Goal: Task Accomplishment & Management: Manage account settings

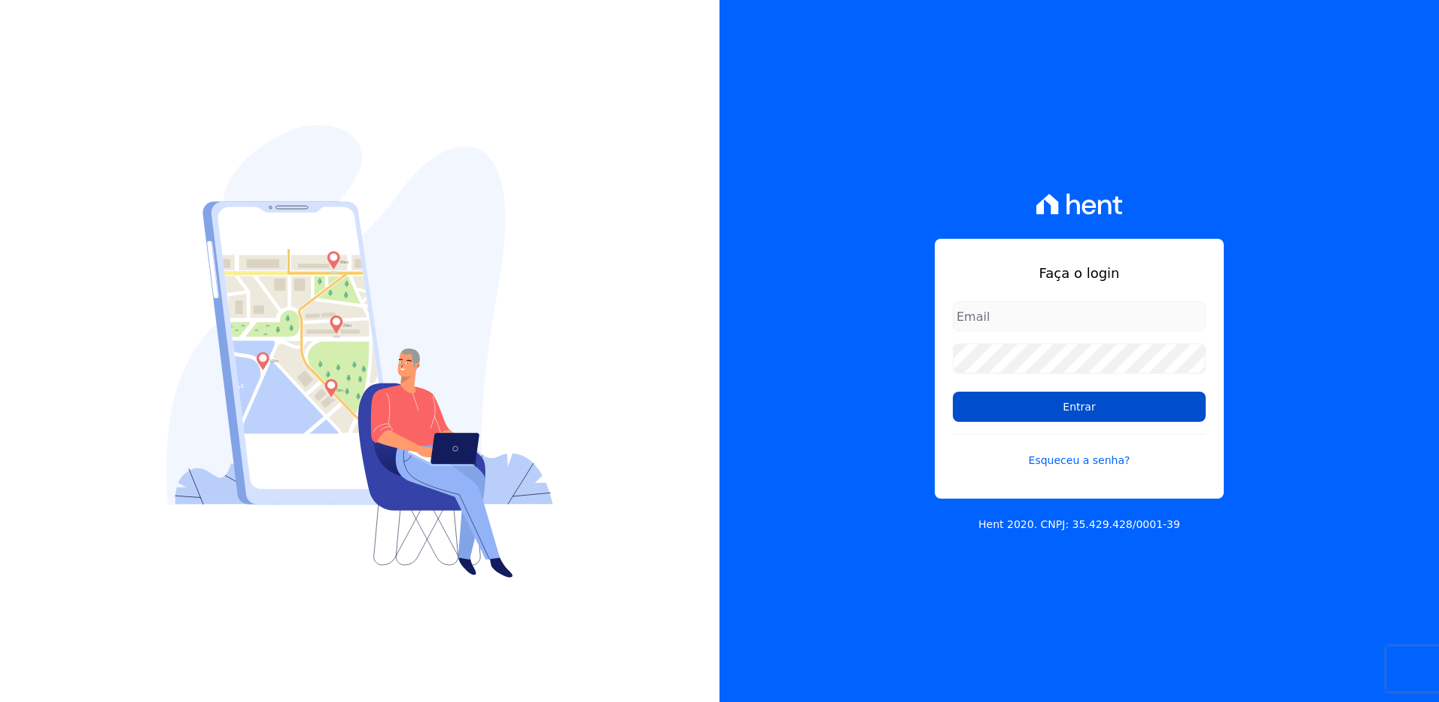
type input "[EMAIL_ADDRESS][DOMAIN_NAME]"
click at [1022, 412] on input "Entrar" at bounding box center [1079, 406] width 253 height 30
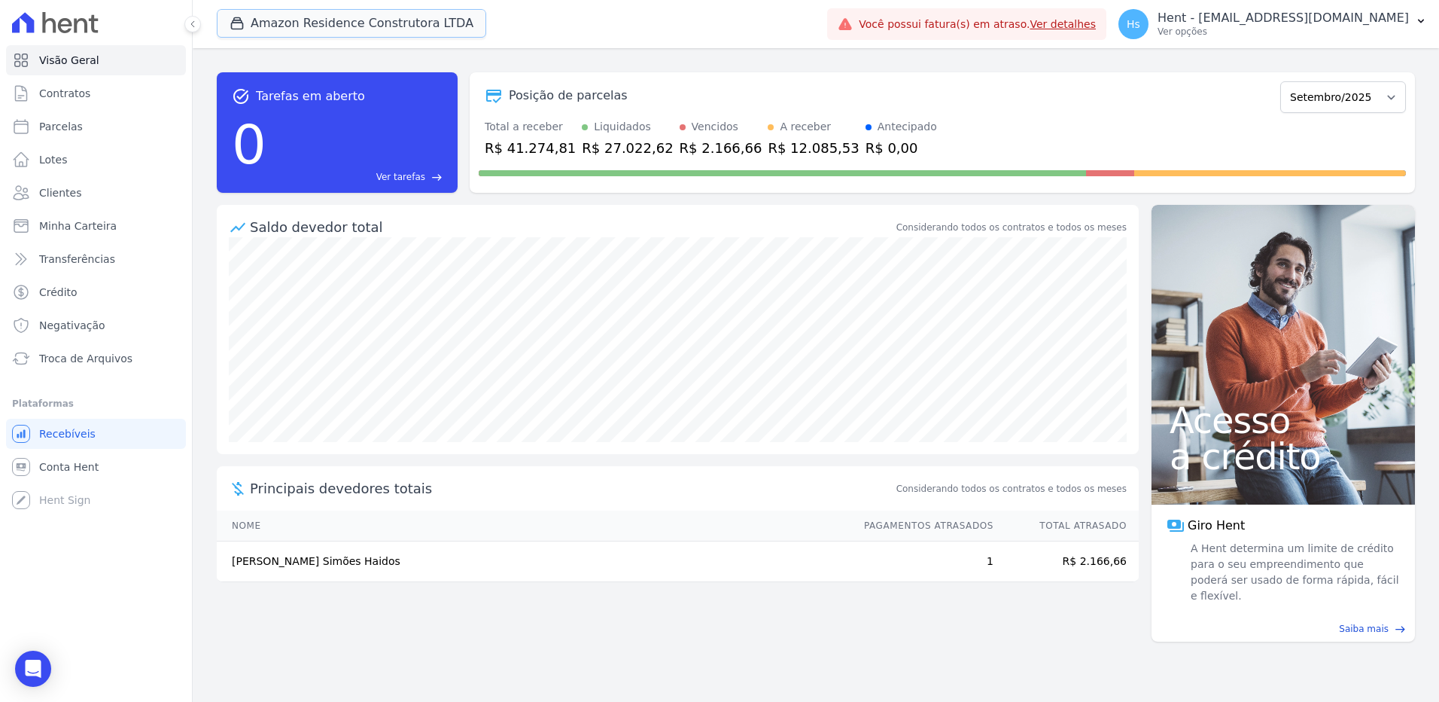
drag, startPoint x: 435, startPoint y: 16, endPoint x: 480, endPoint y: 16, distance: 44.4
click at [435, 16] on button "Amazon Residence Construtora LTDA" at bounding box center [352, 23] width 270 height 29
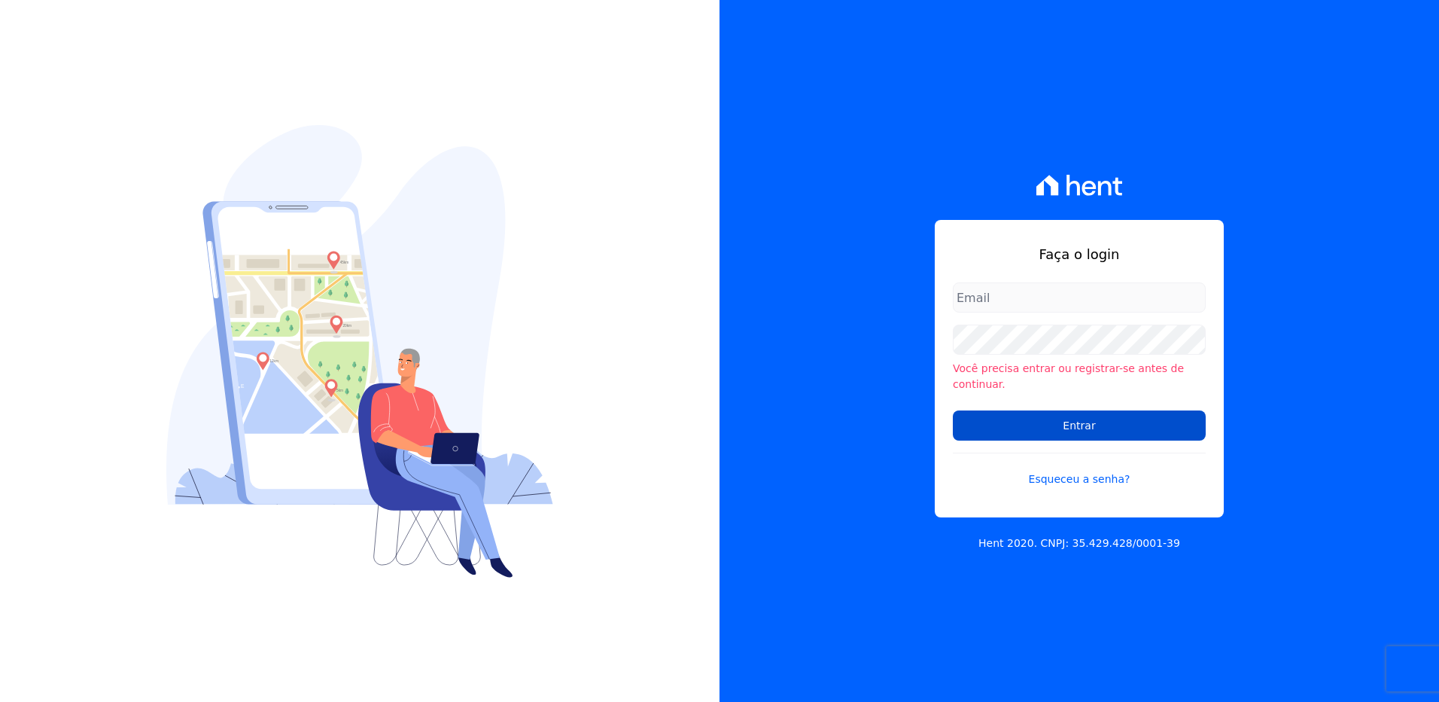
type input "[EMAIL_ADDRESS][DOMAIN_NAME]"
click at [1077, 418] on input "Entrar" at bounding box center [1079, 425] width 253 height 30
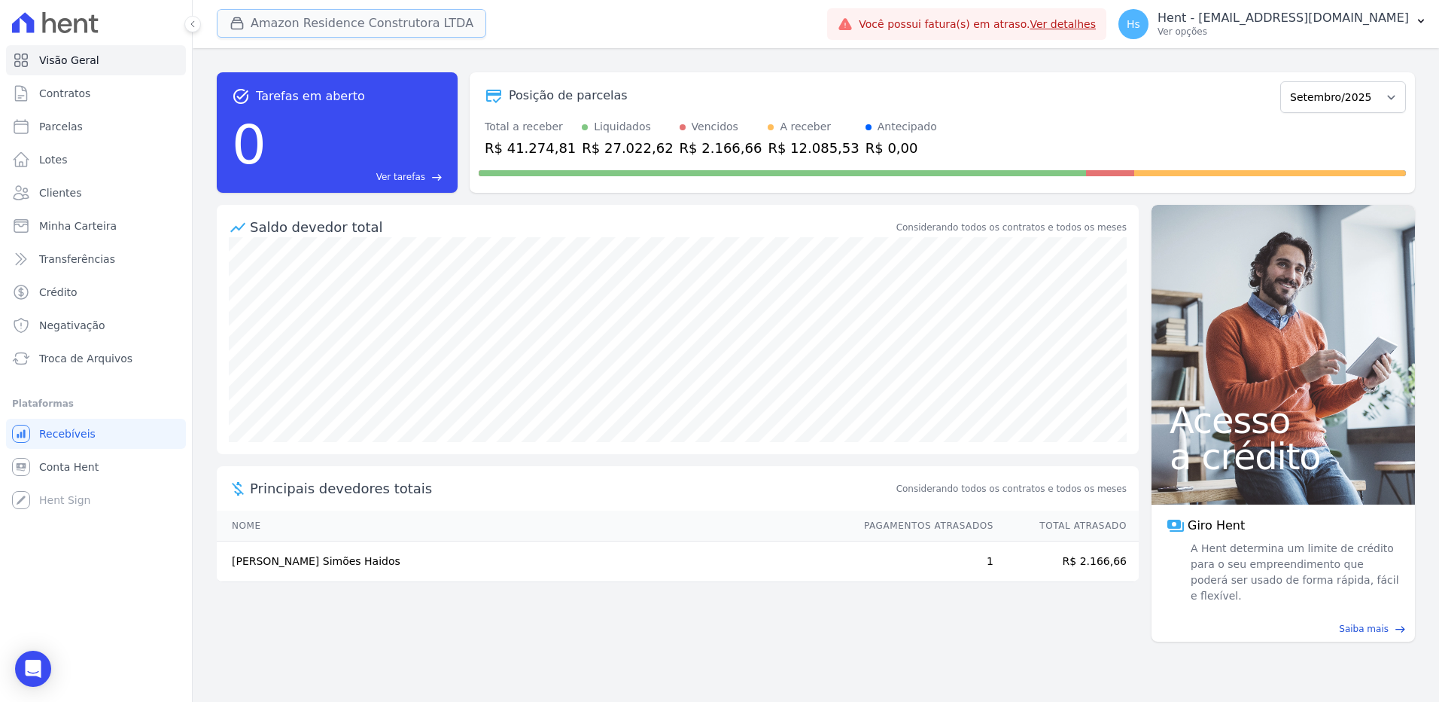
click at [403, 29] on button "Amazon Residence Construtora LTDA" at bounding box center [352, 23] width 270 height 29
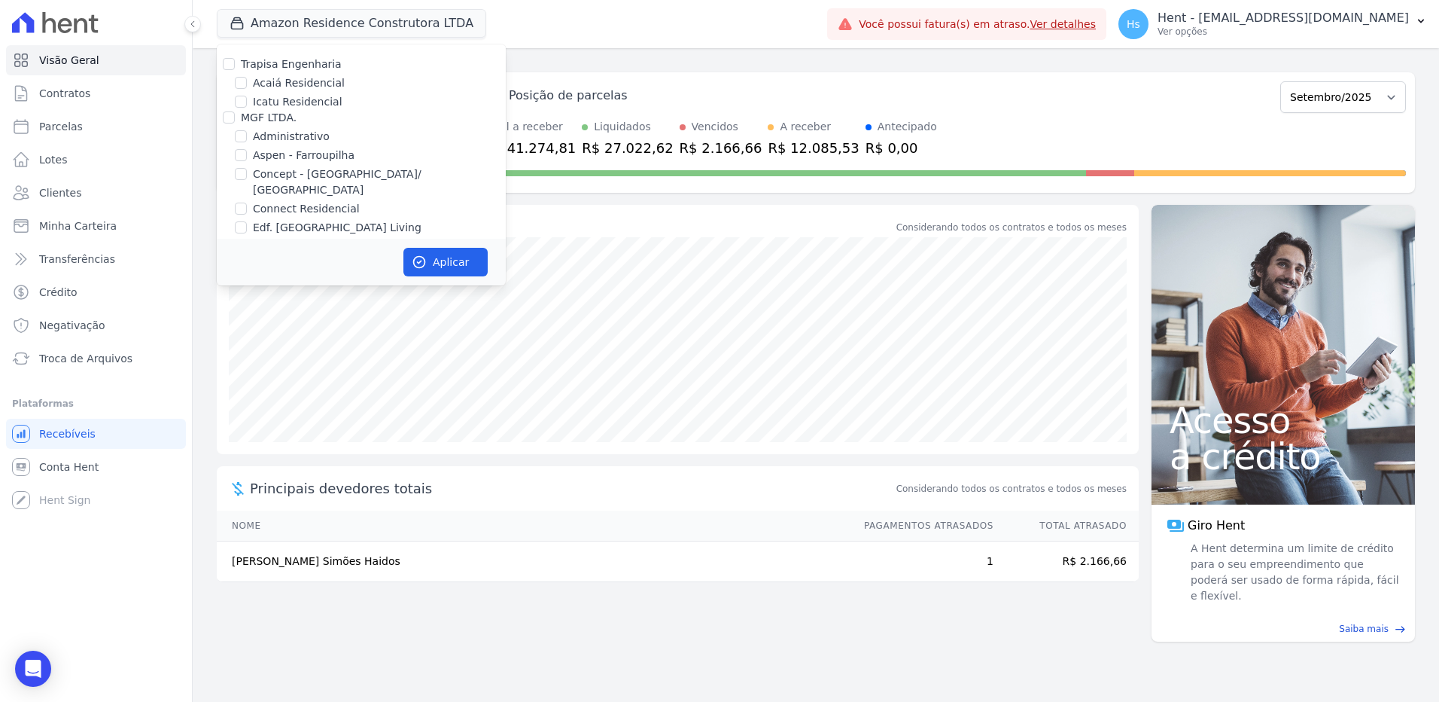
click at [745, 71] on div "task_alt Tarefas em aberto 0 Ver tarefas east Posição de parcelas Dezembro/2022…" at bounding box center [816, 132] width 1198 height 145
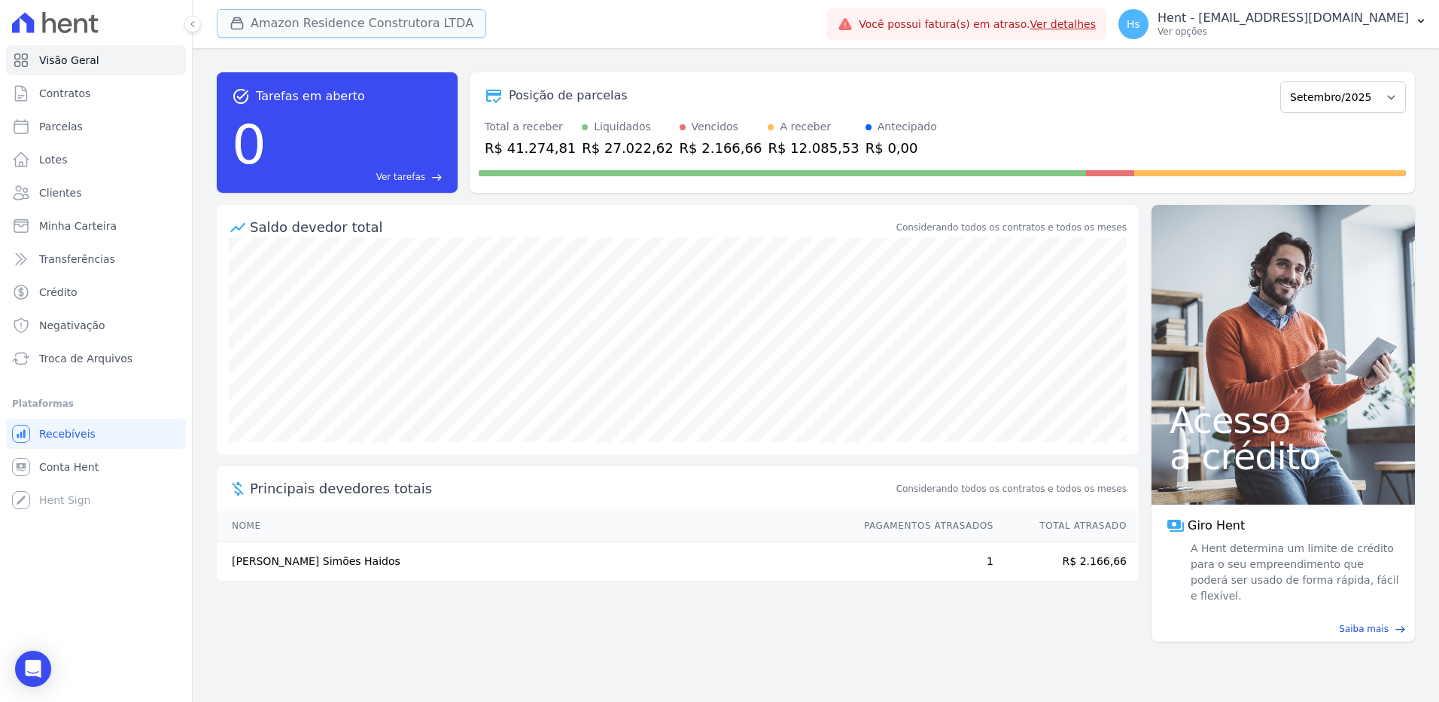
click at [343, 25] on button "Amazon Residence Construtora LTDA" at bounding box center [352, 23] width 270 height 29
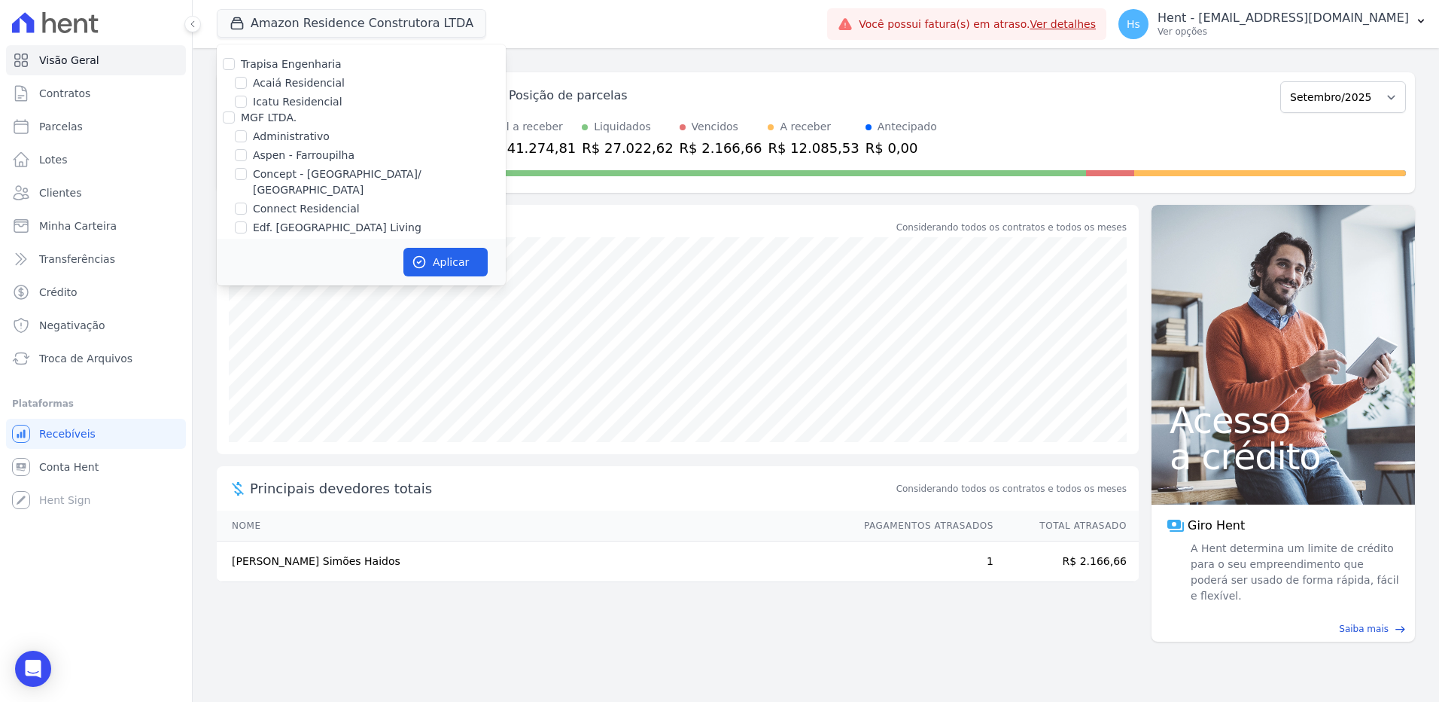
scroll to position [5027, 0]
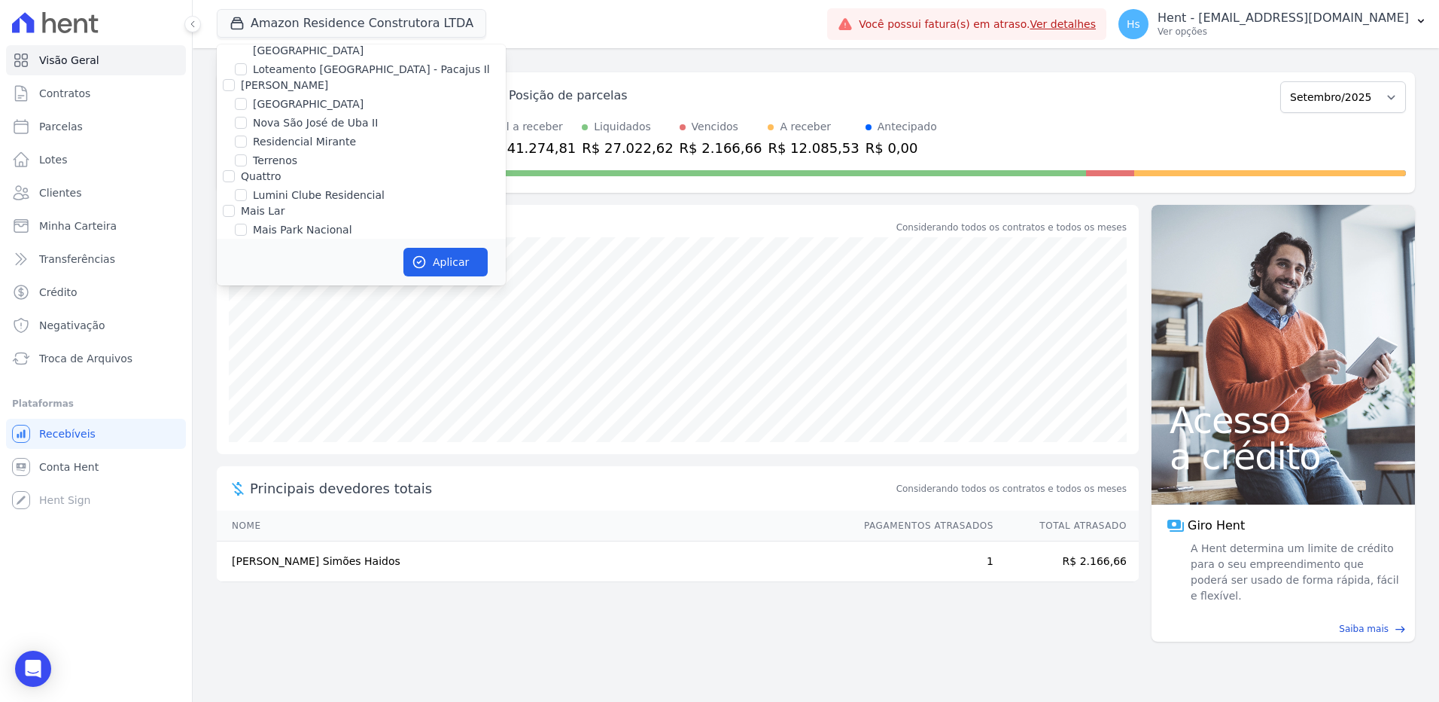
click at [241, 261] on input "Mugango - Viva Iguaçu" at bounding box center [241, 267] width 12 height 12
checkbox input "true"
click at [419, 259] on icon "button" at bounding box center [419, 261] width 15 height 15
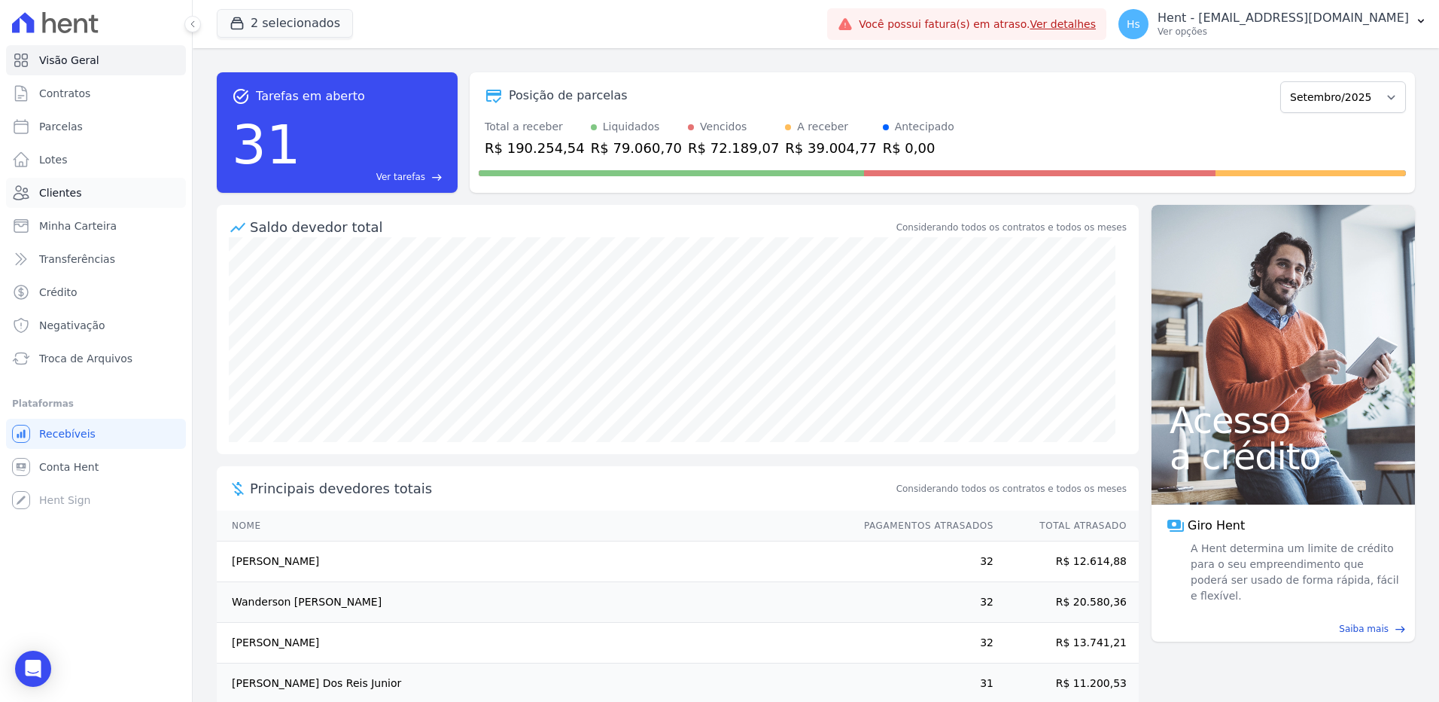
drag, startPoint x: 65, startPoint y: 203, endPoint x: 50, endPoint y: 196, distance: 16.5
click at [50, 196] on span "Clientes" at bounding box center [60, 192] width 42 height 15
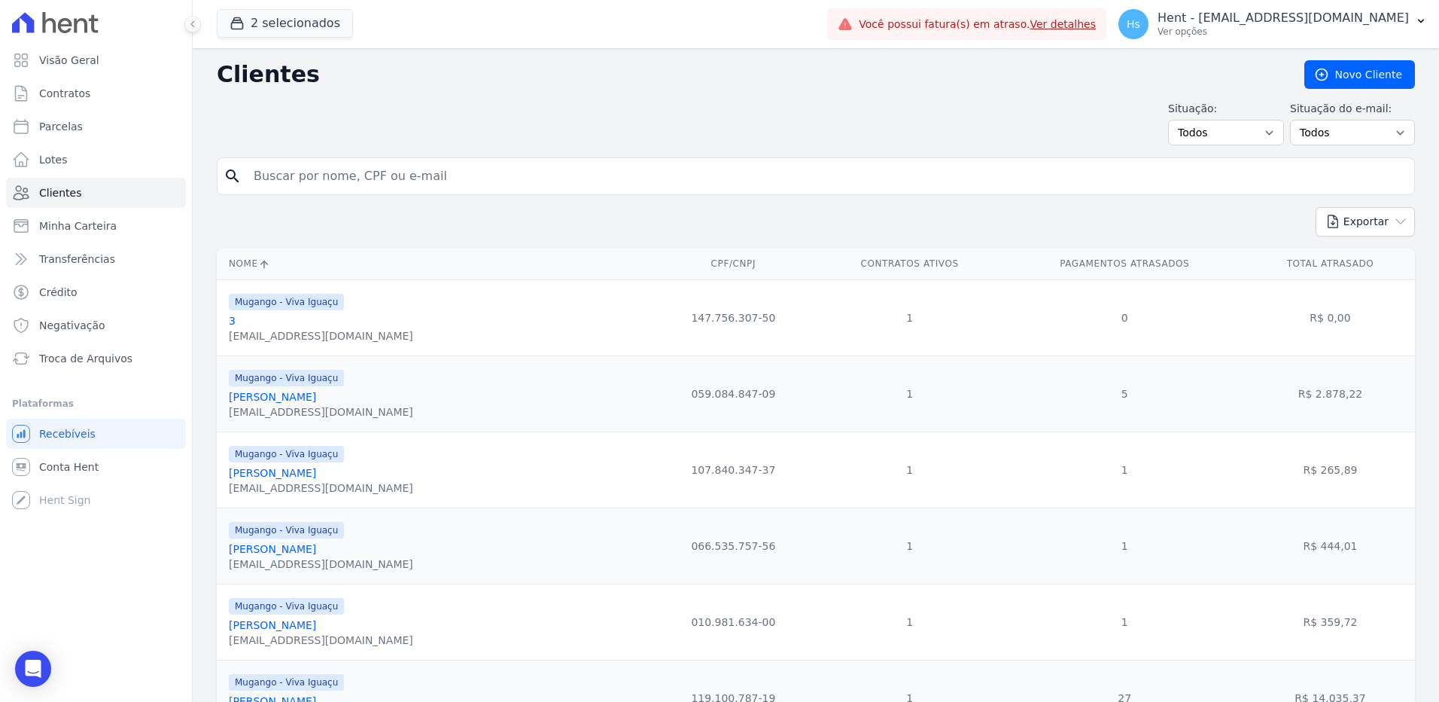
click at [324, 184] on input "search" at bounding box center [827, 176] width 1164 height 30
paste input "[PERSON_NAME]"
type input "[PERSON_NAME]"
click at [324, 184] on input "[PERSON_NAME]" at bounding box center [827, 176] width 1164 height 30
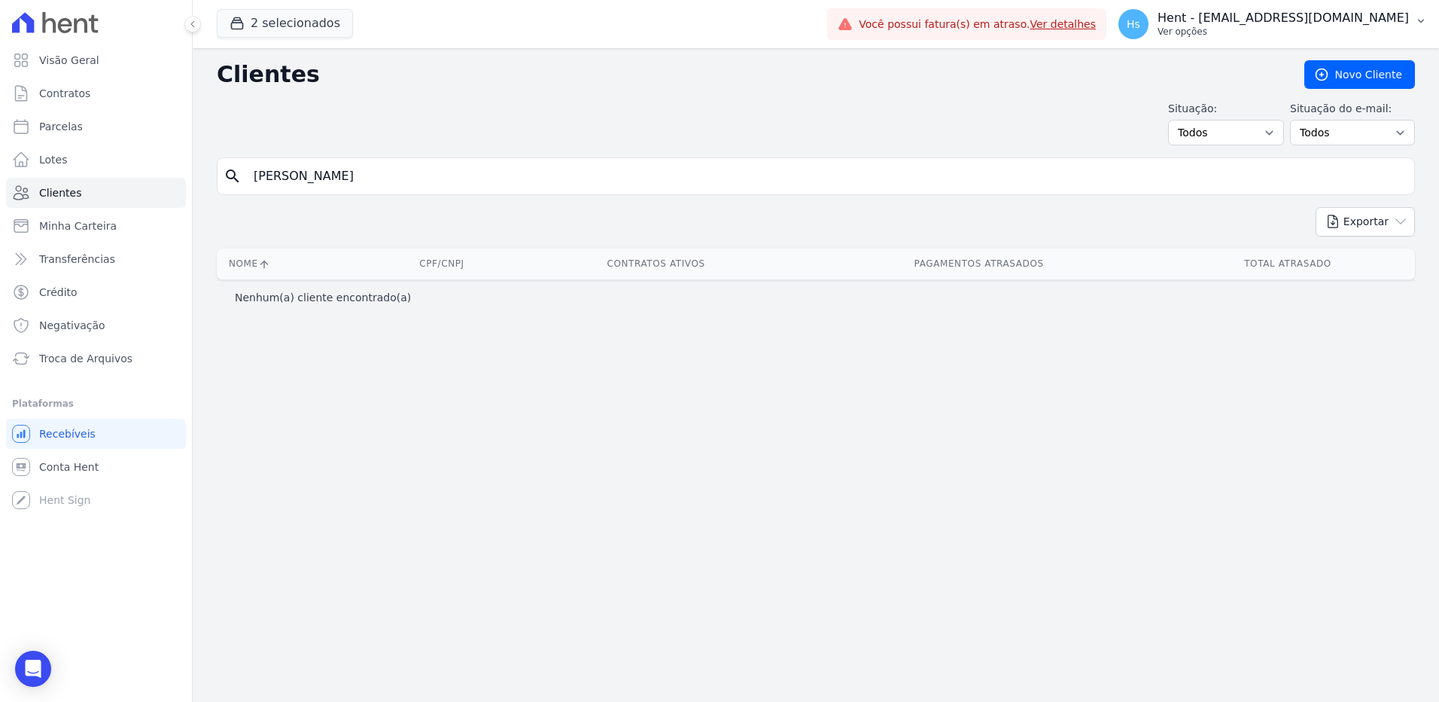
click at [1407, 8] on button "Hs Hent - [EMAIL_ADDRESS][DOMAIN_NAME] Ver opções" at bounding box center [1273, 24] width 333 height 42
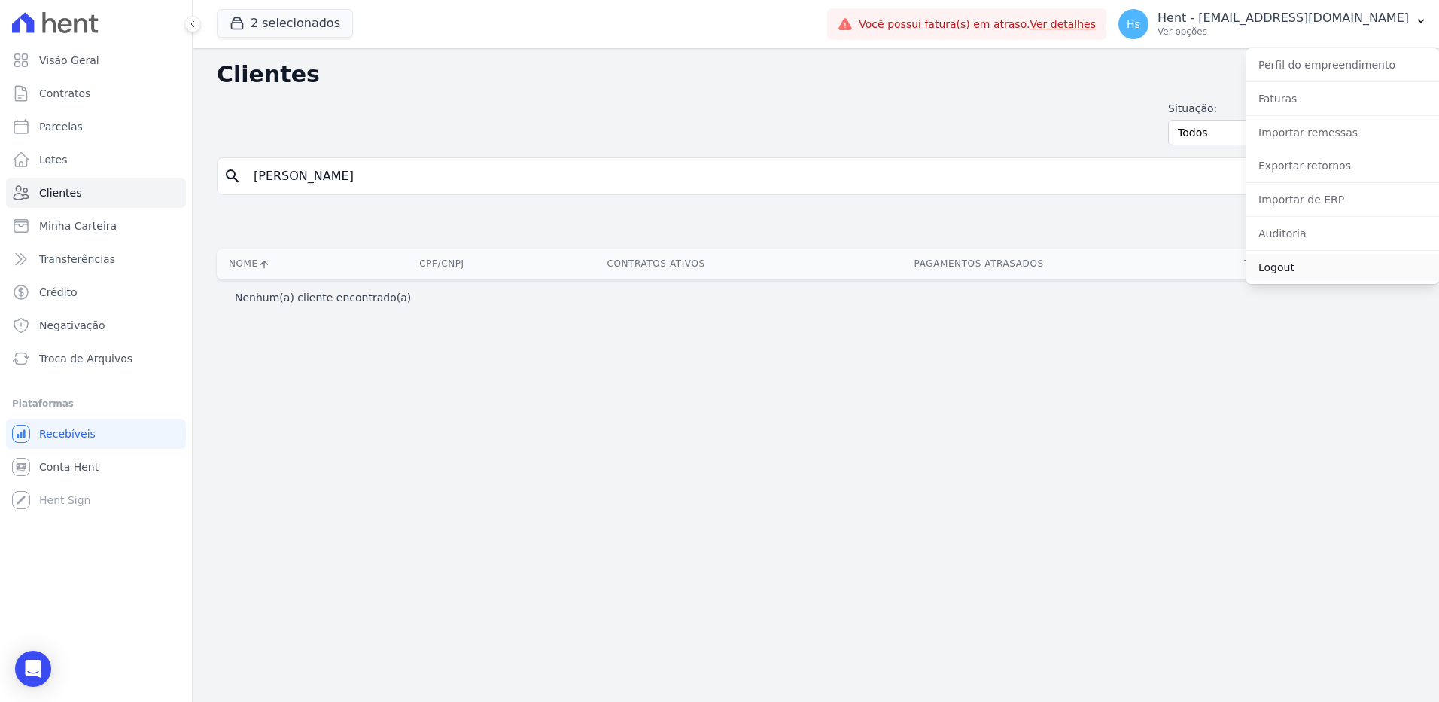
click at [1301, 275] on link "Logout" at bounding box center [1343, 267] width 193 height 27
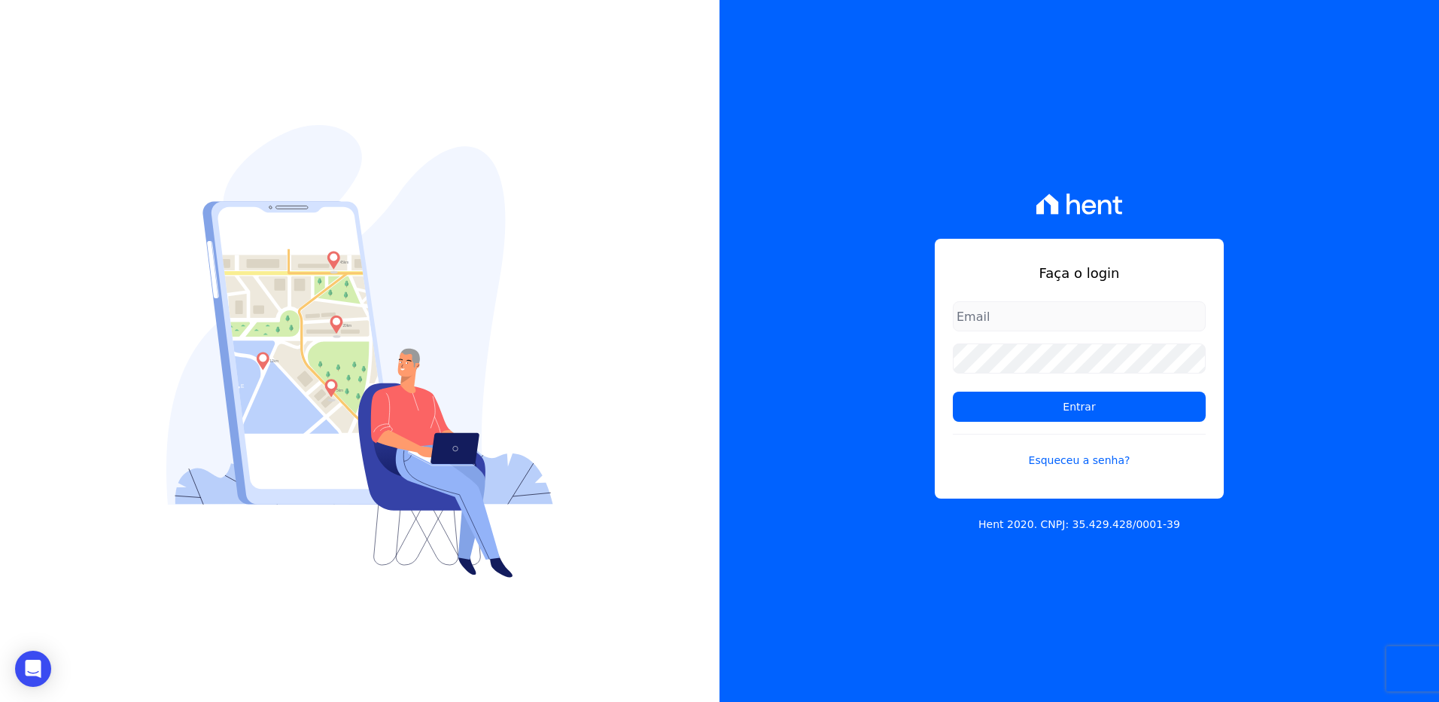
type input "[EMAIL_ADDRESS][DOMAIN_NAME]"
